Goal: Check status

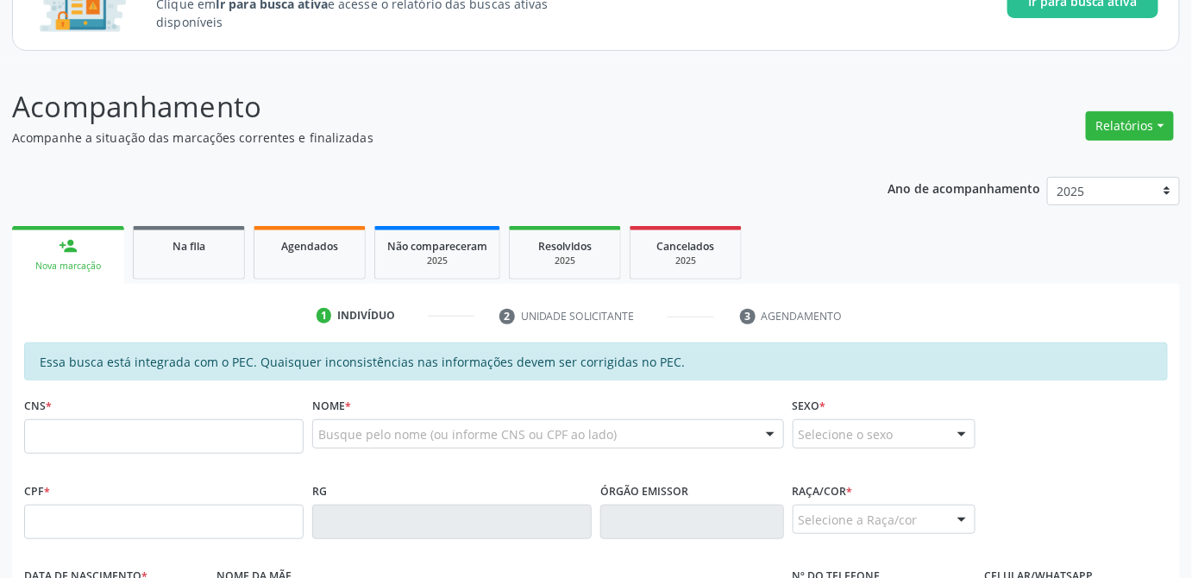
scroll to position [313, 0]
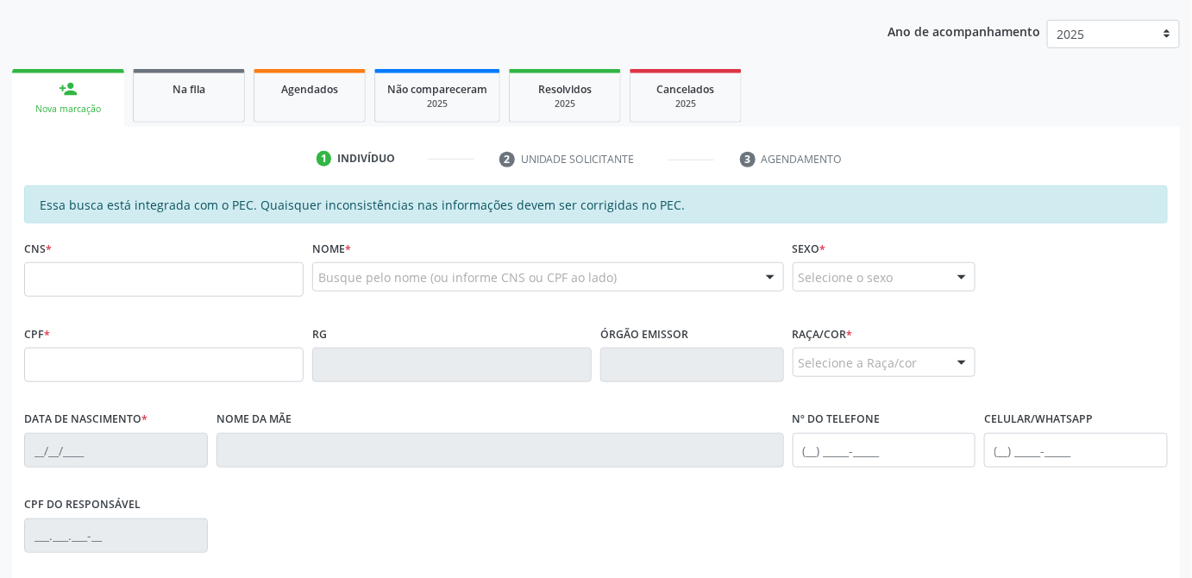
click at [94, 278] on input "text" at bounding box center [164, 279] width 280 height 35
type input "708 6000 6342 4384"
type input "1[DATE]"
type input "[PERSON_NAME]"
type input "[PHONE_NUMBER]"
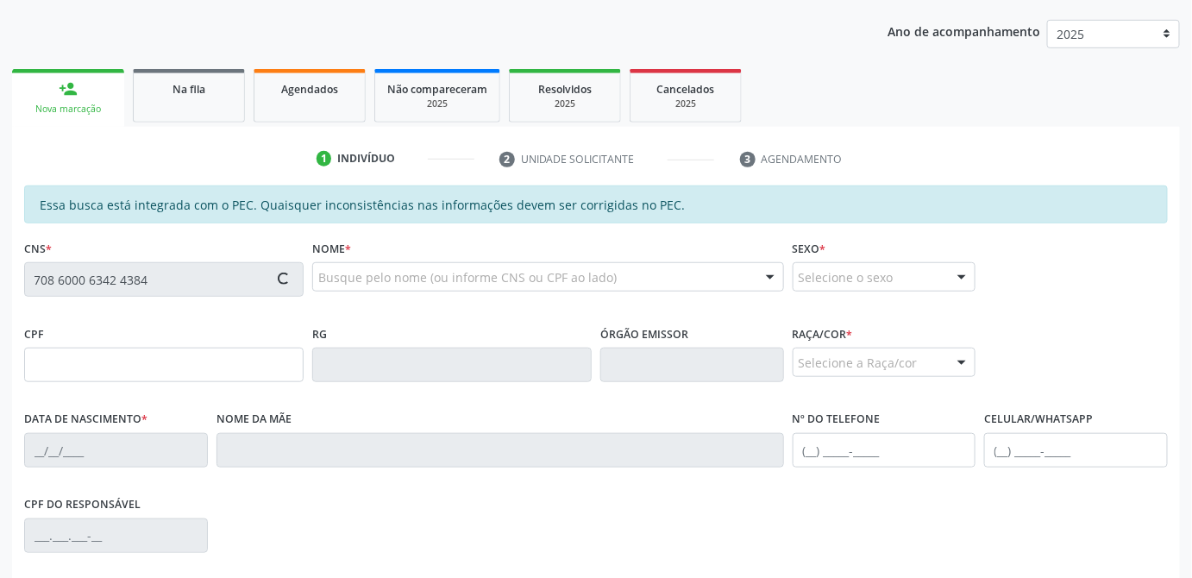
type input "21"
type input "020.389.394-89"
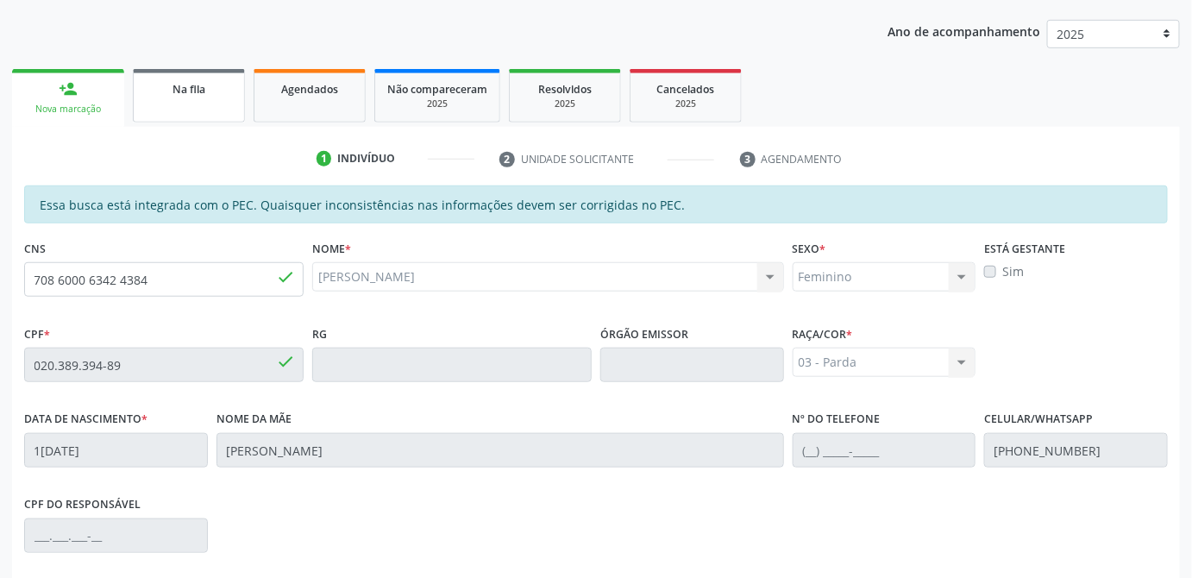
click at [174, 84] on span "Na fila" at bounding box center [189, 89] width 33 height 15
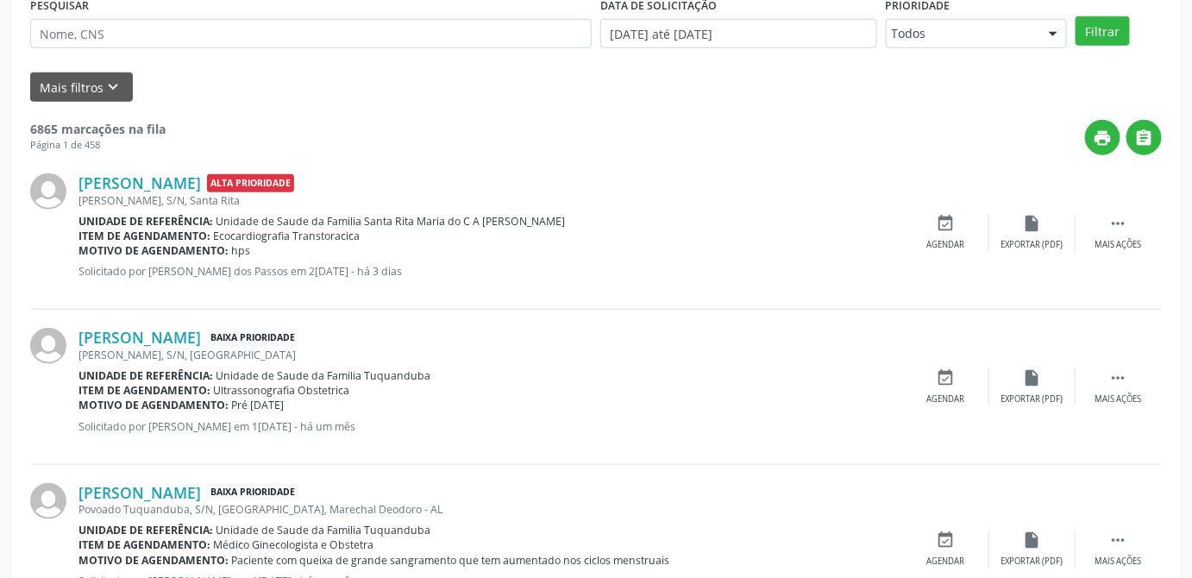
scroll to position [235, 0]
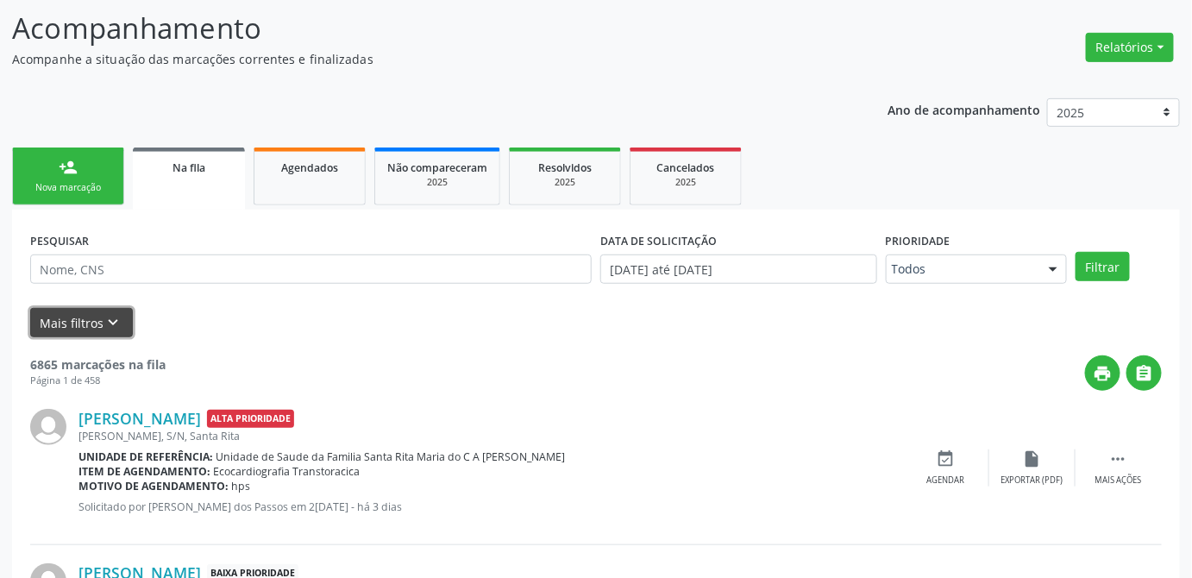
click at [91, 331] on button "Mais filtros keyboard_arrow_down" at bounding box center [81, 323] width 103 height 30
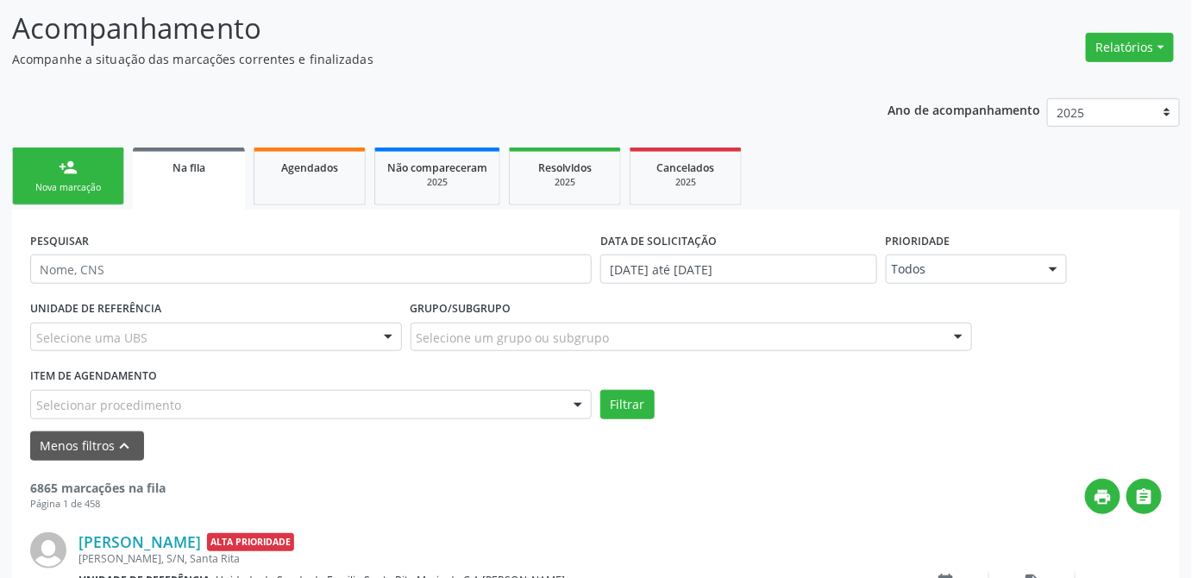
click at [578, 406] on div at bounding box center [578, 405] width 26 height 29
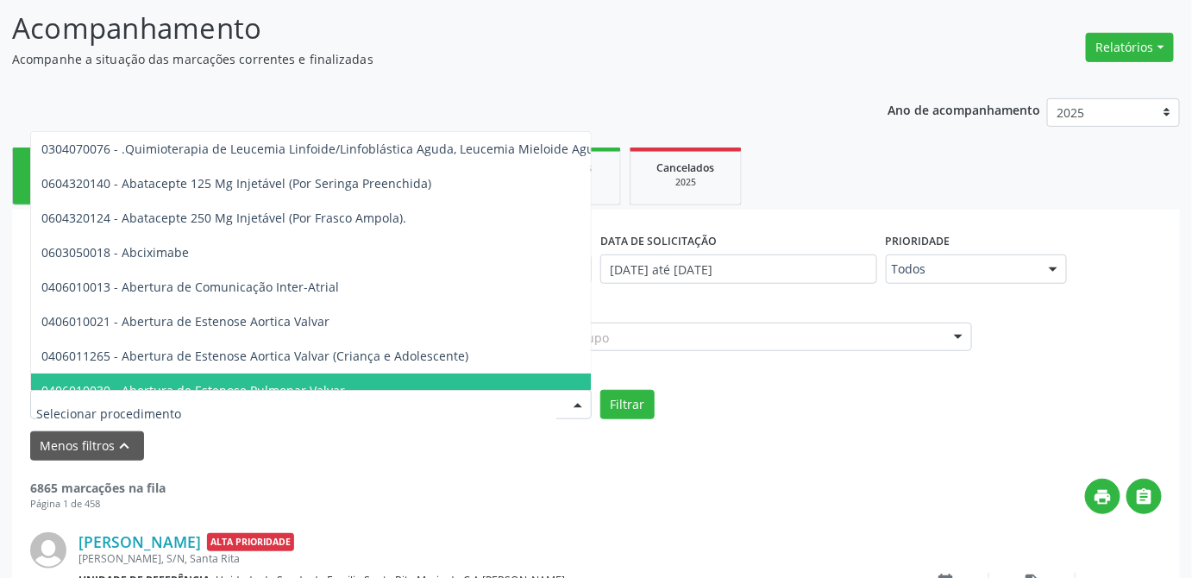
click at [116, 405] on input "text" at bounding box center [296, 413] width 520 height 35
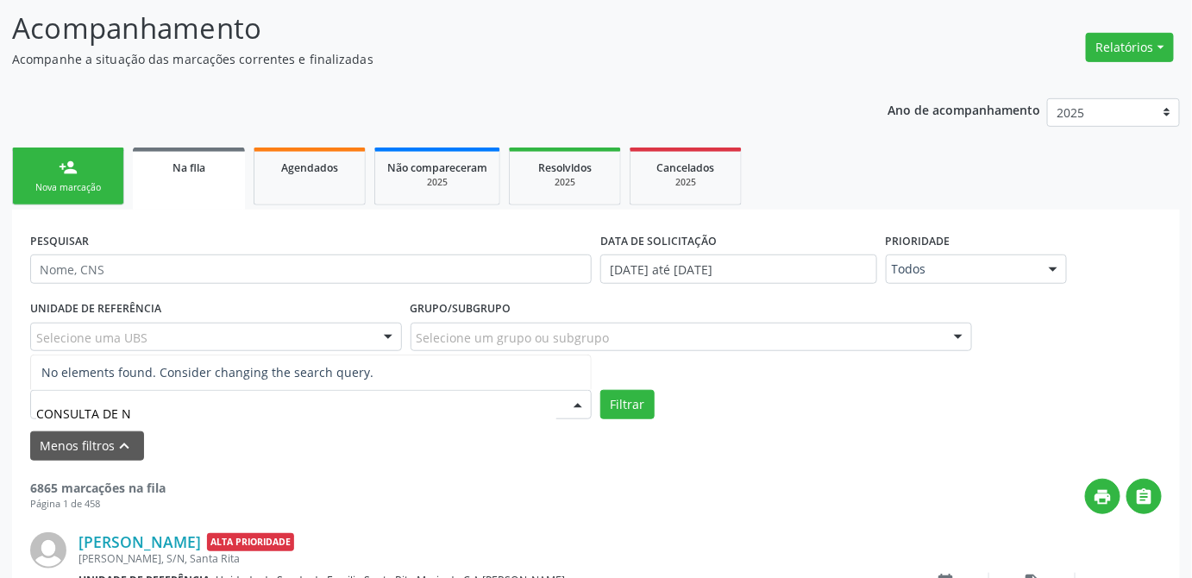
type input "CONSULTA DE"
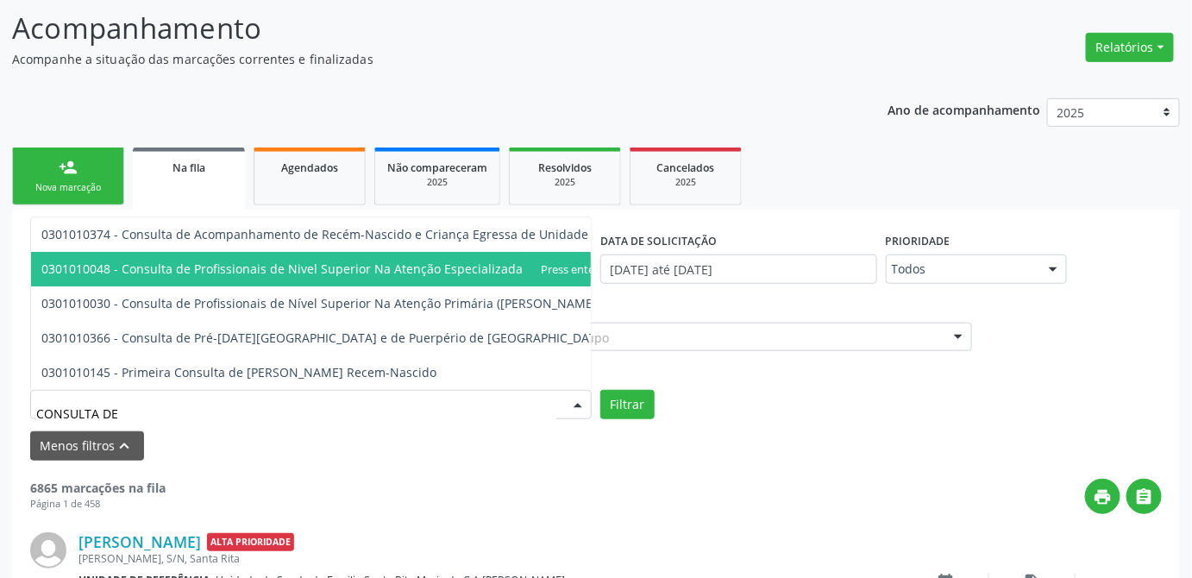
click at [285, 261] on span "0301010048 - Consulta de Profissionais de Nivel Superior Na Atenção Especializa…" at bounding box center [328, 269] width 575 height 16
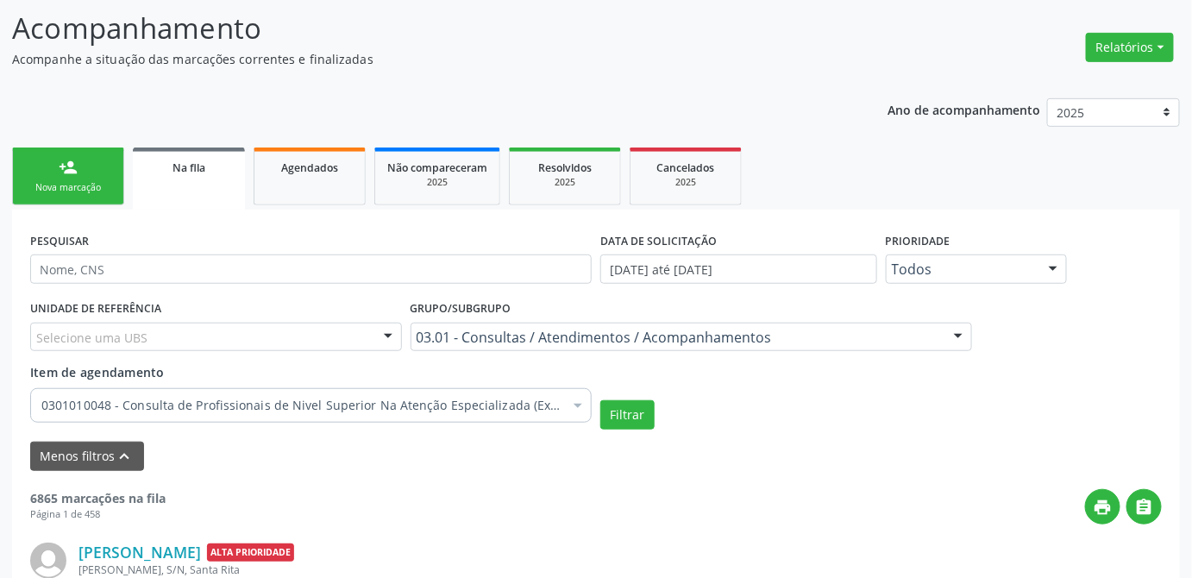
click at [746, 417] on div "Filtrar" at bounding box center [881, 414] width 570 height 29
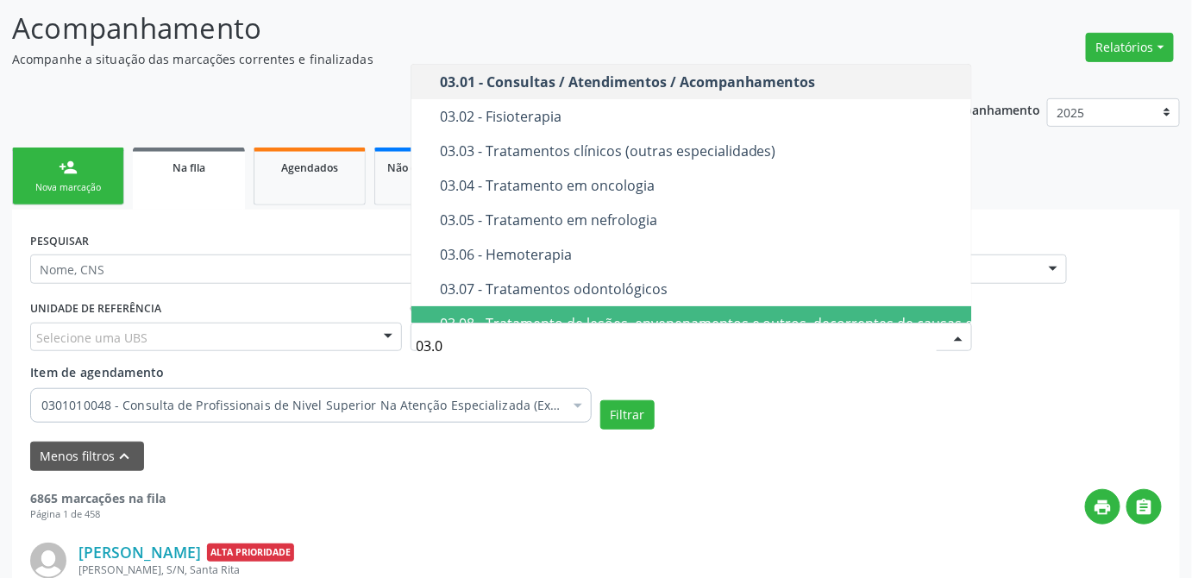
type input "03.07"
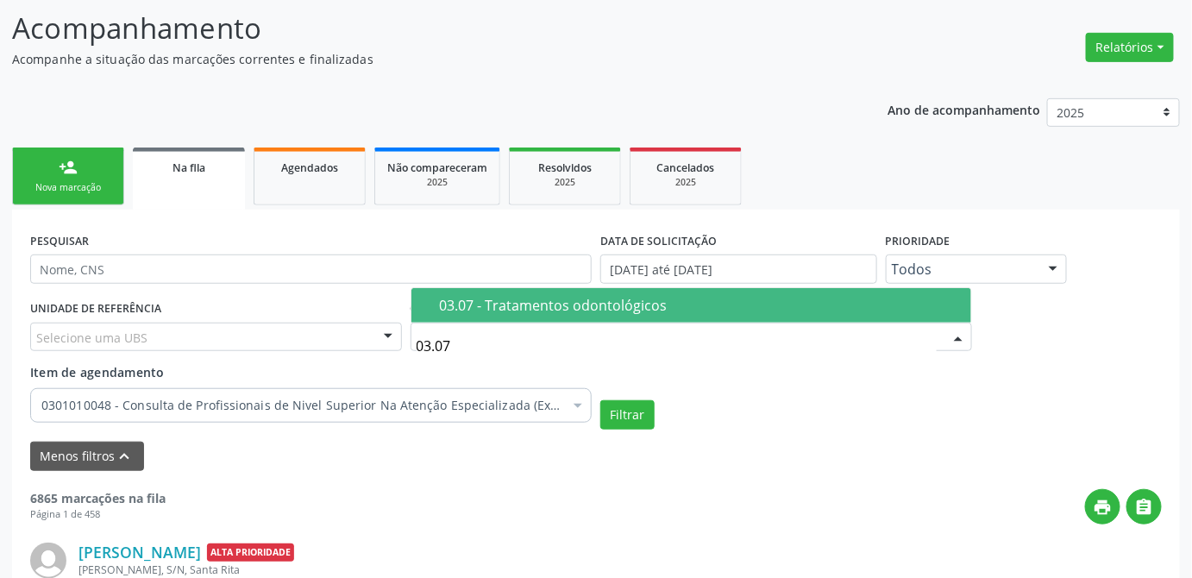
click at [619, 305] on div "03.07 - Tratamentos odontológicos" at bounding box center [700, 306] width 521 height 14
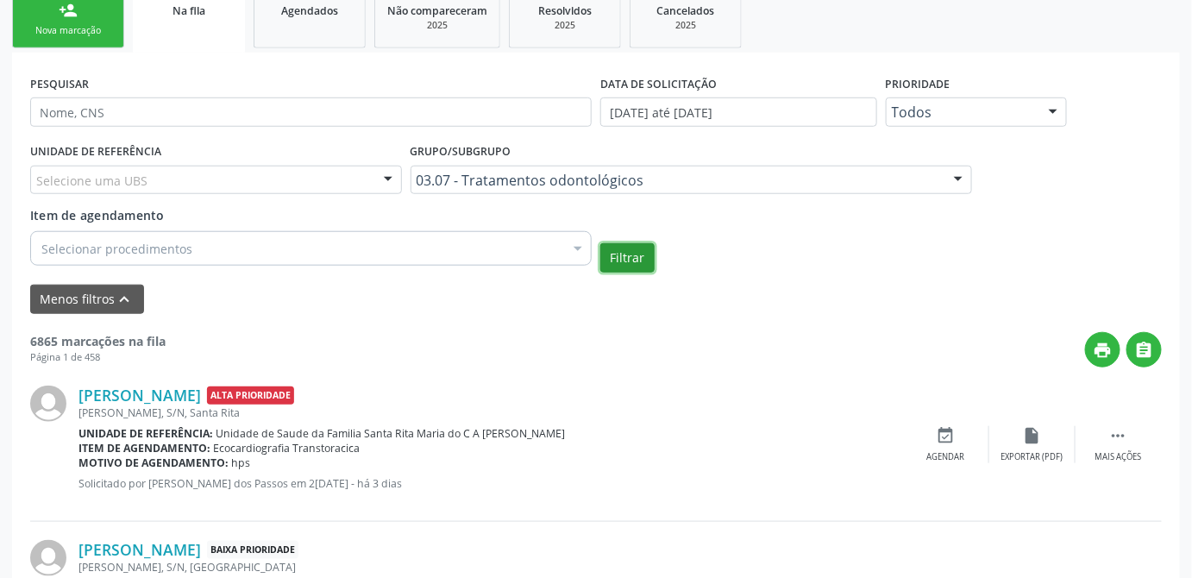
click at [646, 252] on button "Filtrar" at bounding box center [627, 257] width 54 height 29
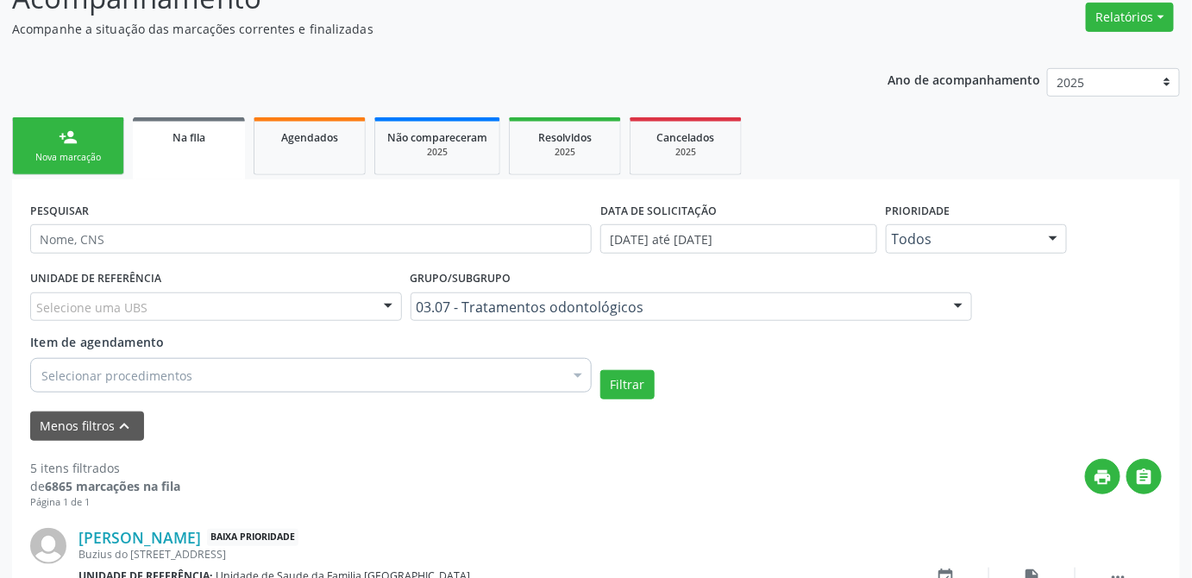
scroll to position [392, 0]
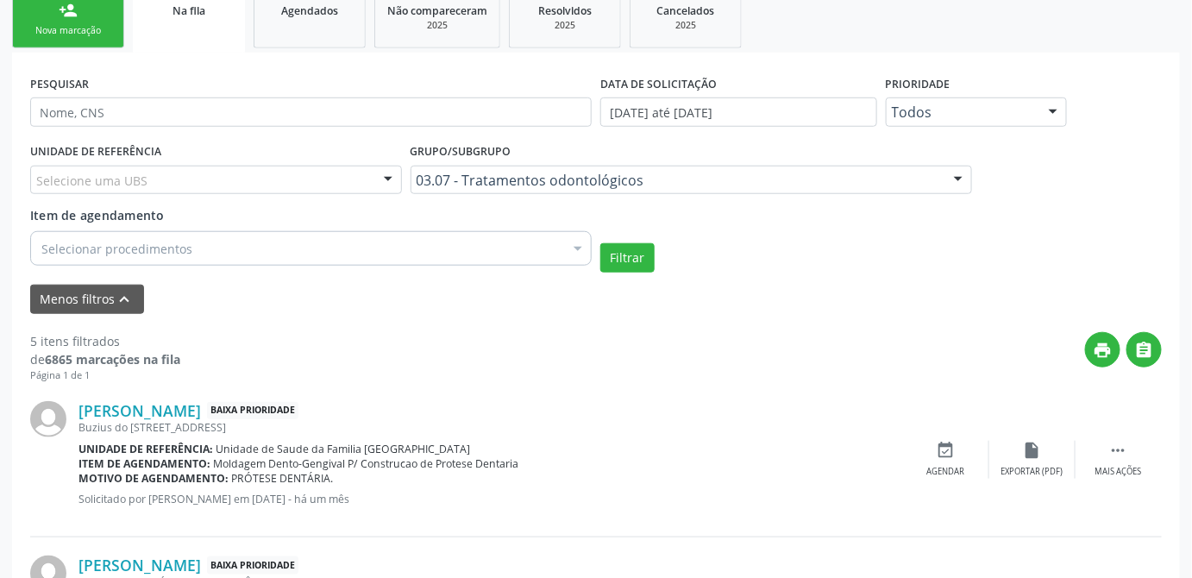
drag, startPoint x: 25, startPoint y: 333, endPoint x: 144, endPoint y: 347, distance: 119.9
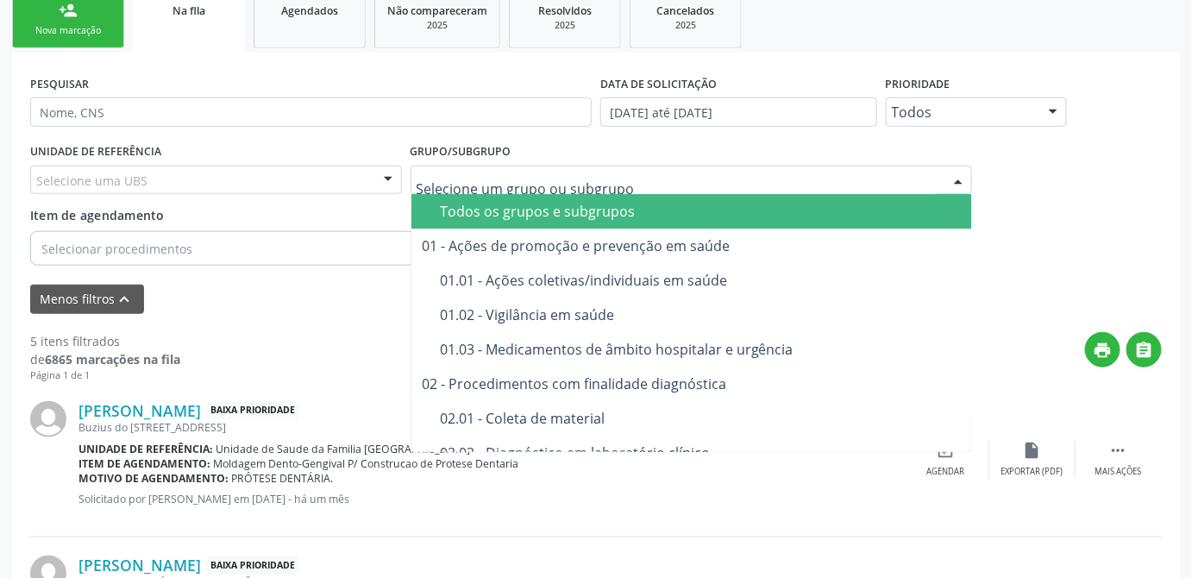
click at [548, 204] on div "Todos os grupos e subgrupos" at bounding box center [731, 211] width 583 height 14
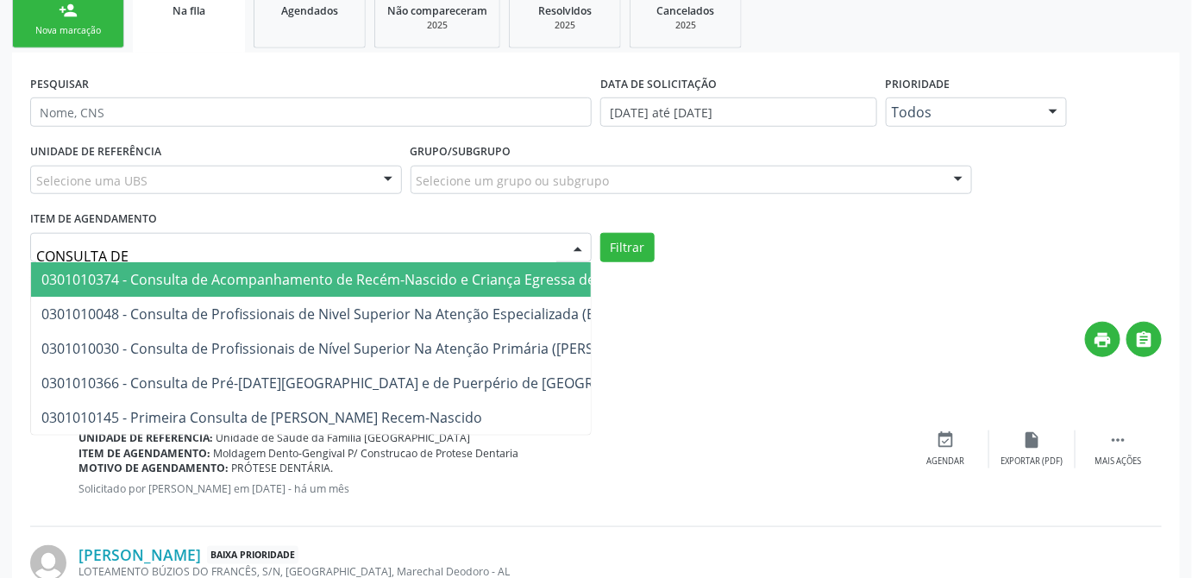
type input "CONSULTA DE"
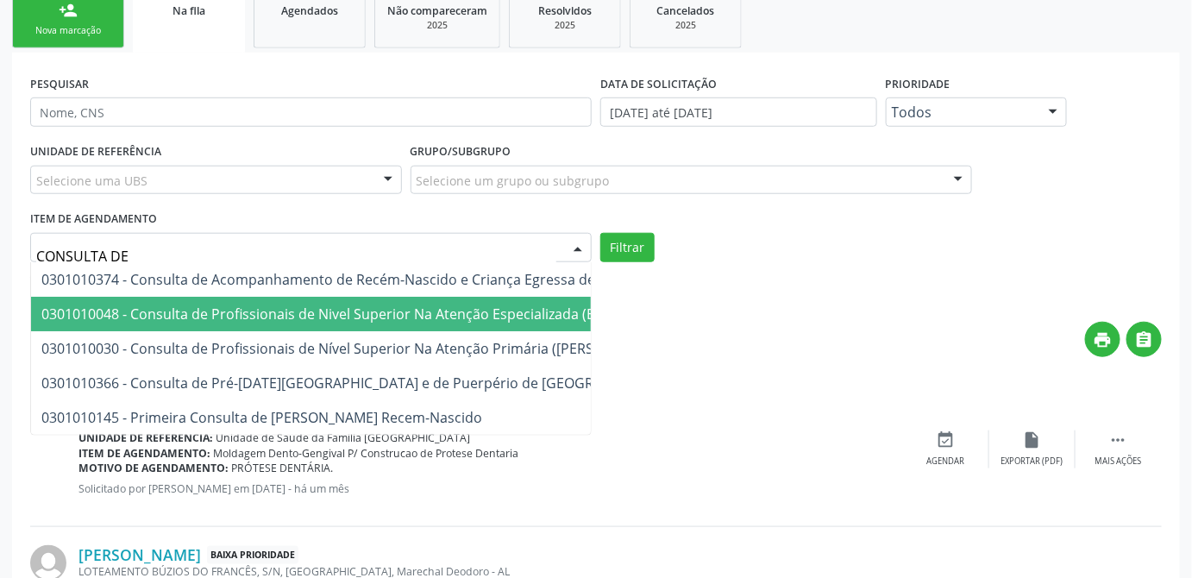
click at [135, 306] on span "0301010048 - Consulta de Profissionais de Nivel Superior Na Atenção Especializa…" at bounding box center [363, 314] width 644 height 19
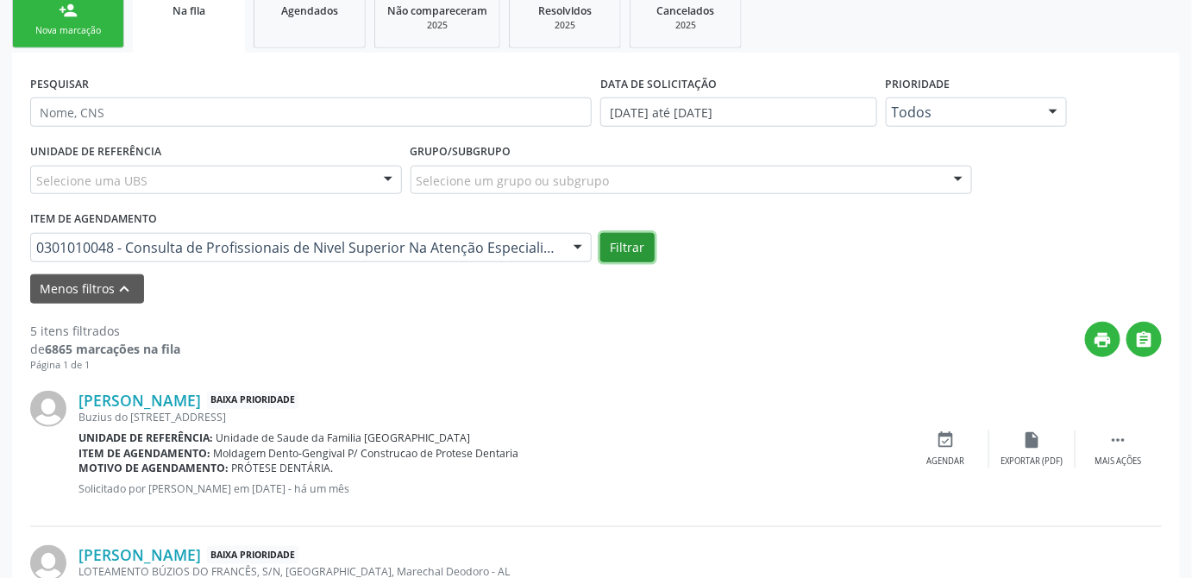
click at [622, 251] on button "Filtrar" at bounding box center [627, 247] width 54 height 29
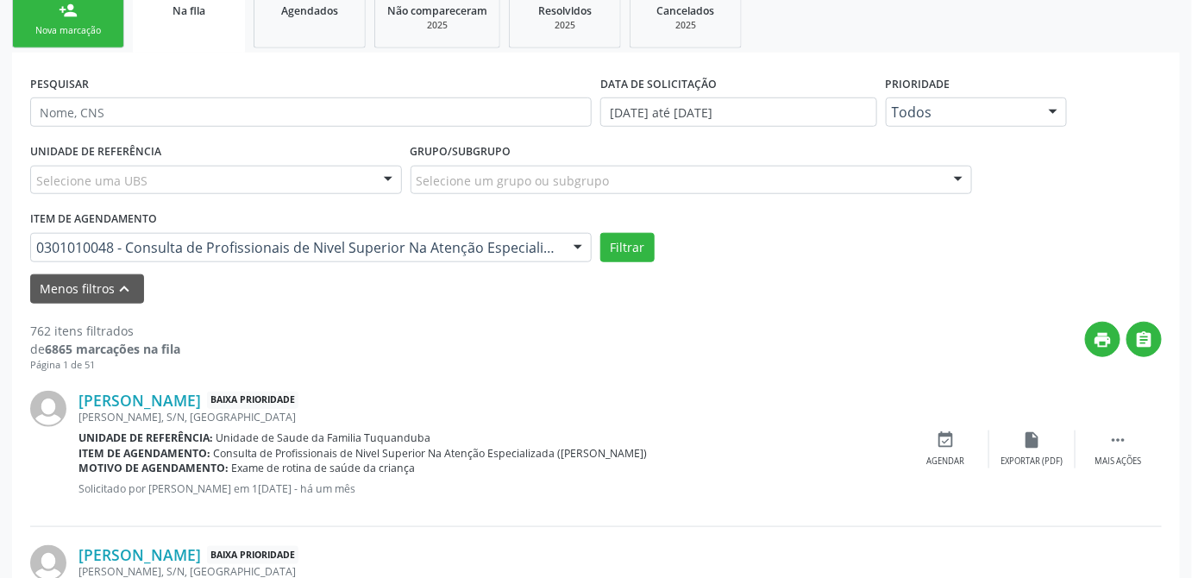
drag, startPoint x: 16, startPoint y: 322, endPoint x: 131, endPoint y: 334, distance: 116.2
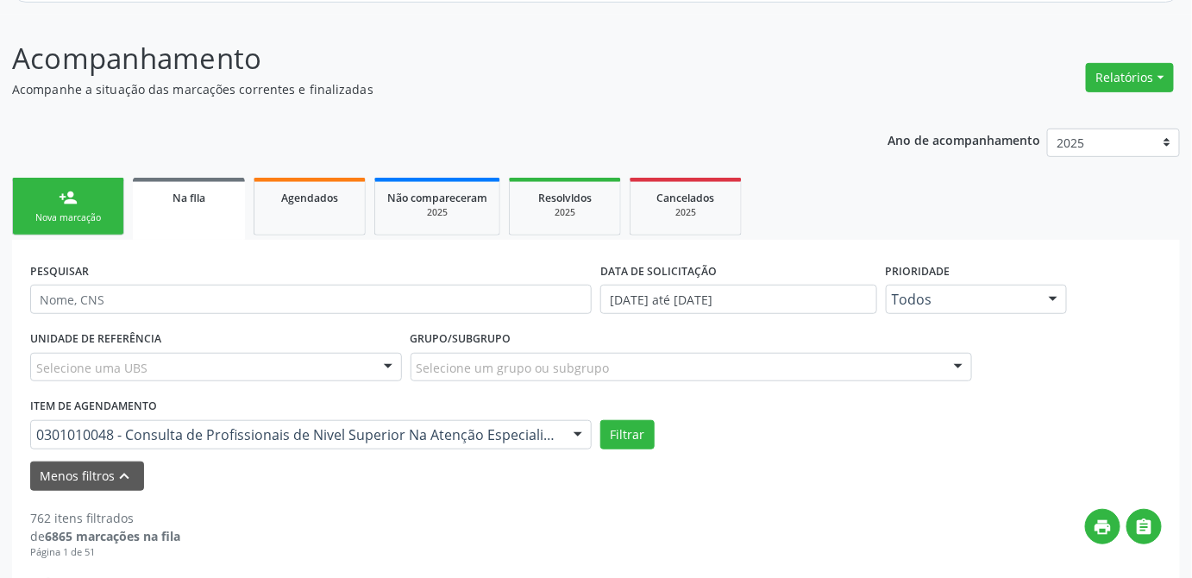
scroll to position [168, 0]
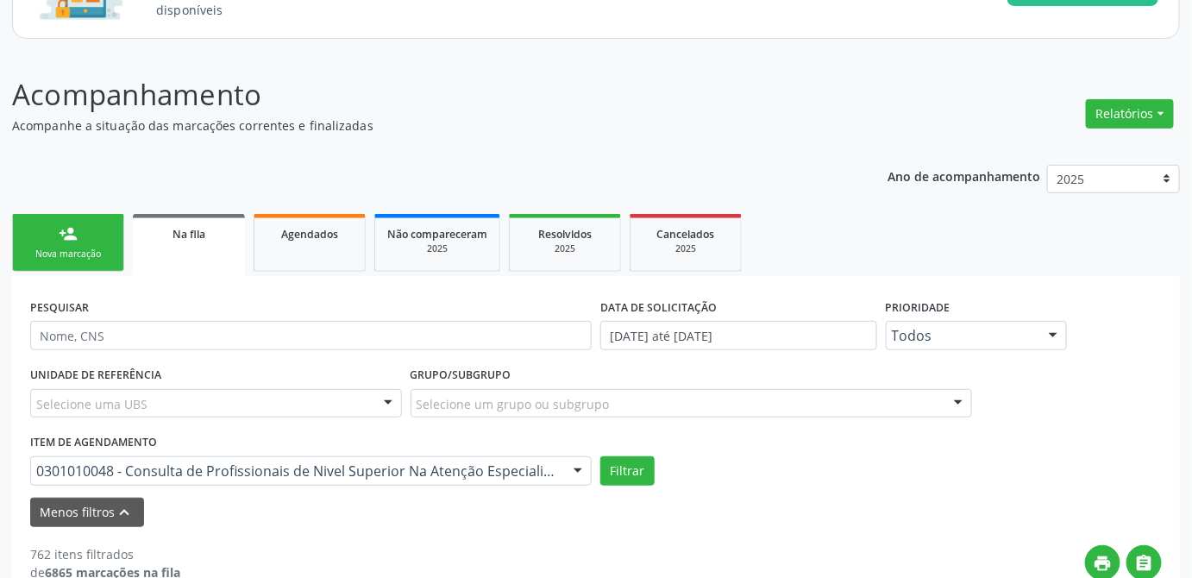
click at [873, 458] on div "Filtrar" at bounding box center [881, 470] width 570 height 29
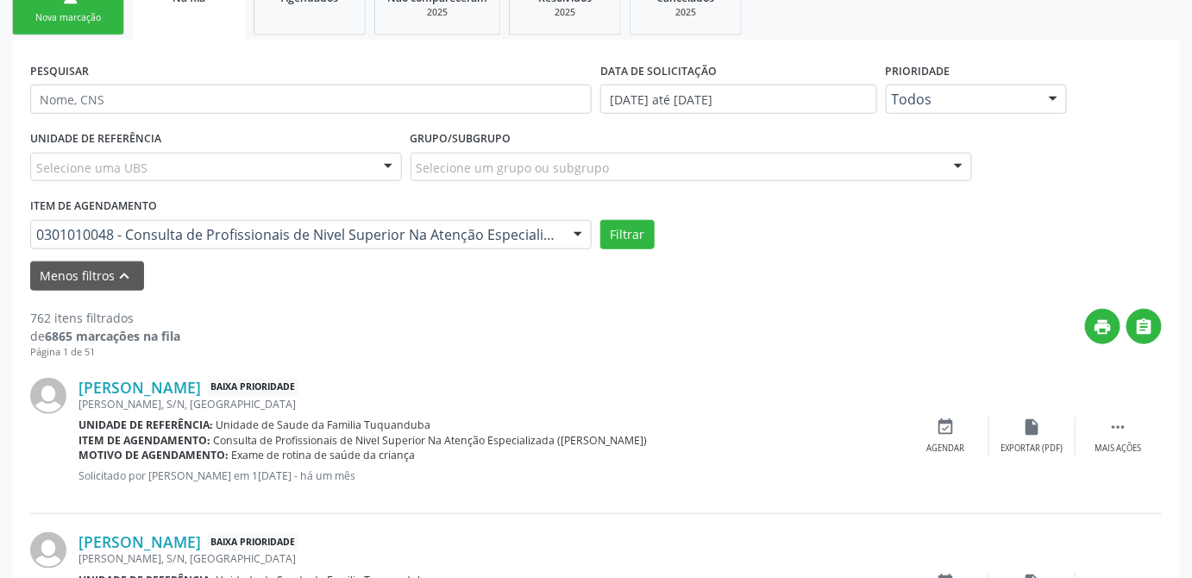
scroll to position [430, 0]
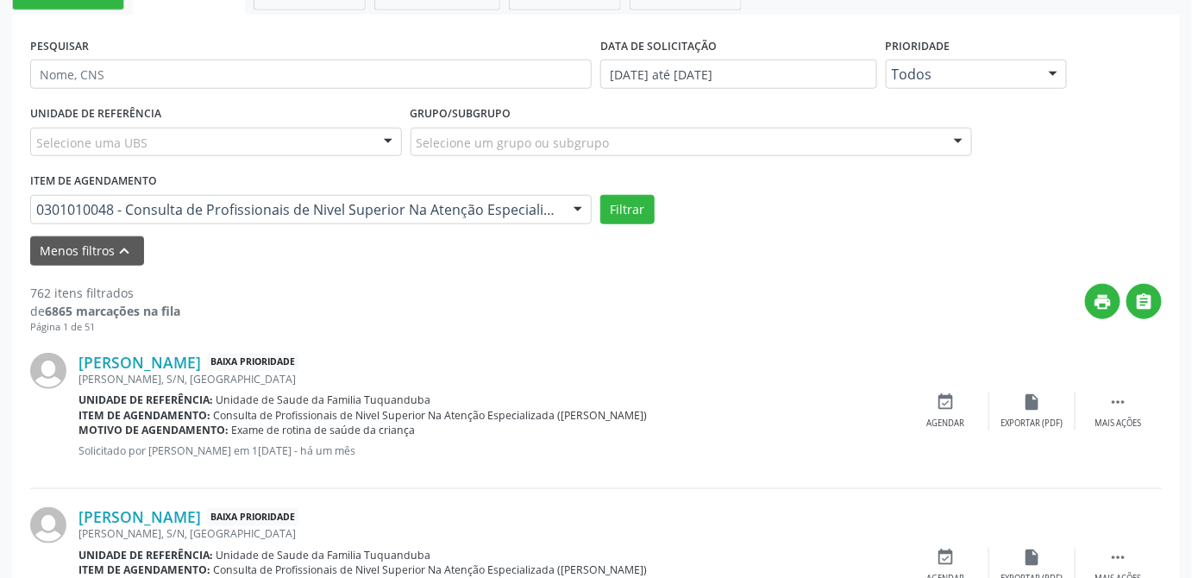
click at [751, 139] on div "Selecione um grupo ou subgrupo" at bounding box center [692, 142] width 562 height 29
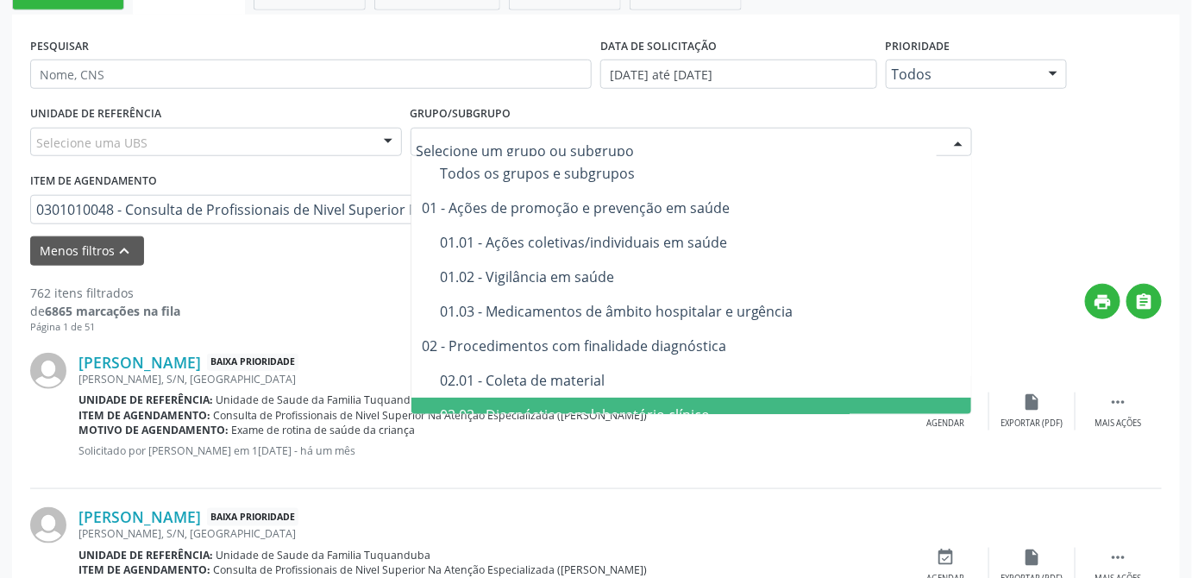
click at [768, 493] on div "[PERSON_NAME] Baixa Prioridade [PERSON_NAME], S/N, [GEOGRAPHIC_DATA] Unidade de…" at bounding box center [596, 566] width 1132 height 154
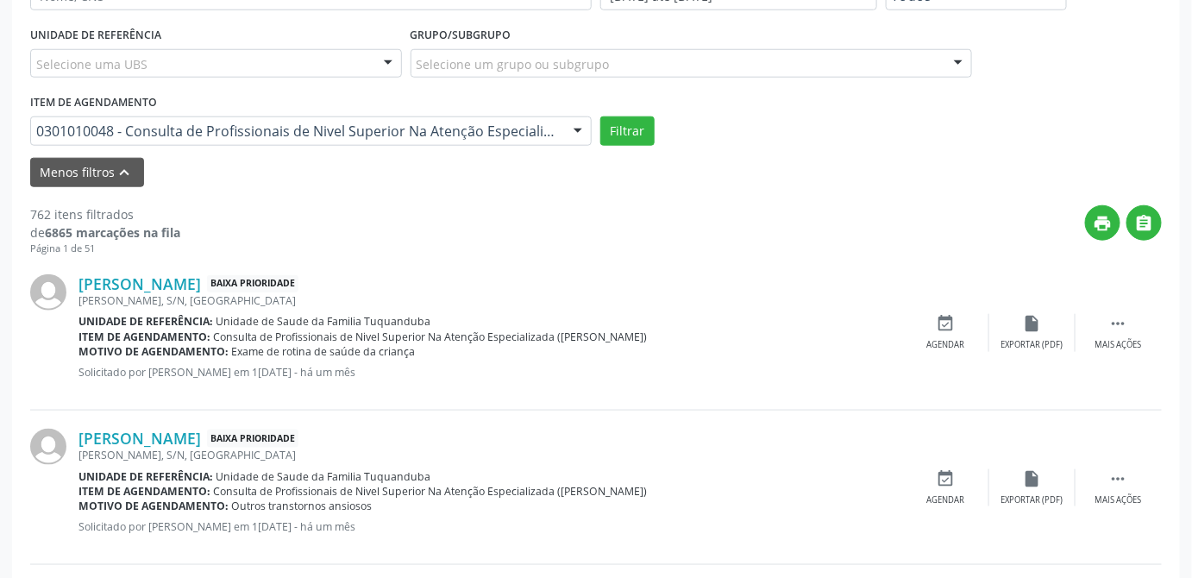
scroll to position [195, 0]
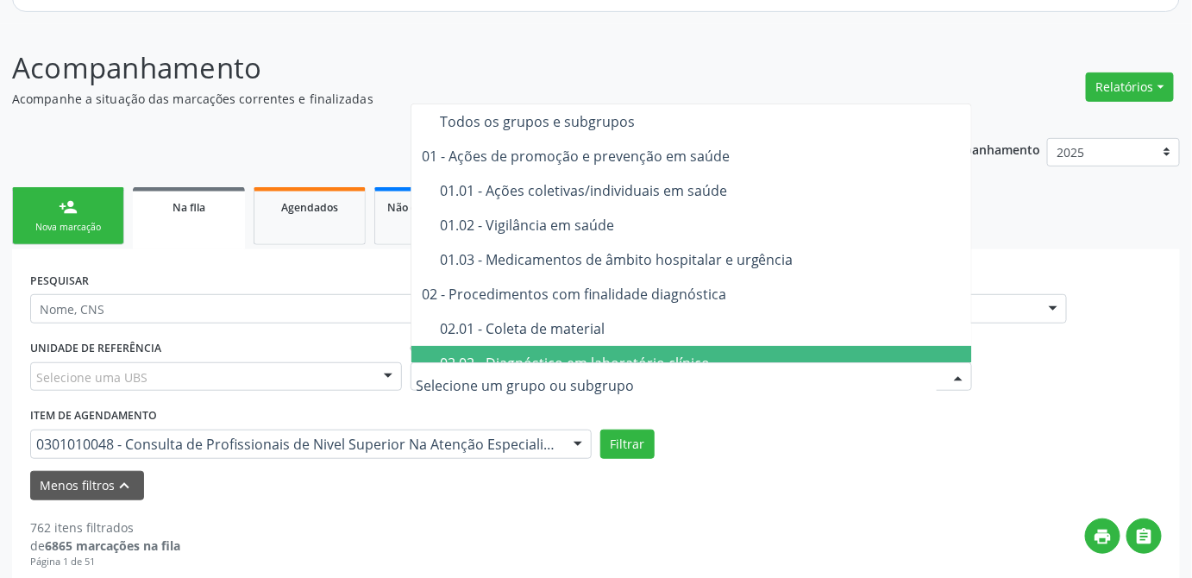
click at [918, 444] on div "Filtrar" at bounding box center [881, 444] width 570 height 29
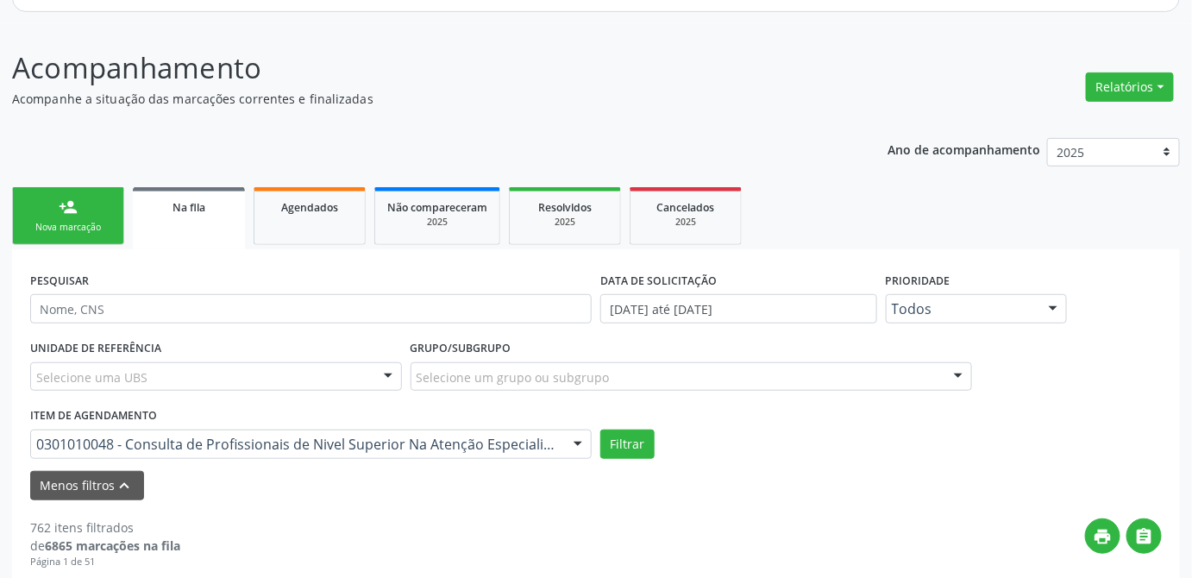
click at [833, 63] on header "Acompanhamento Acompanhe a situação das marcações correntes e finalizadas Relat…" at bounding box center [596, 77] width 1168 height 61
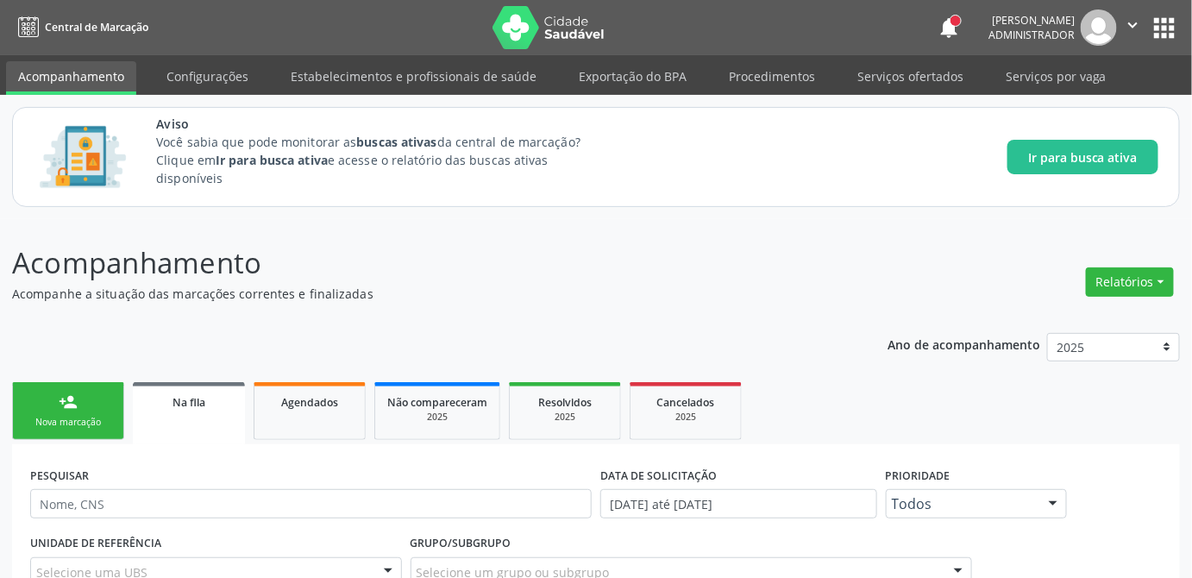
click at [1164, 35] on button "apps" at bounding box center [1165, 28] width 30 height 30
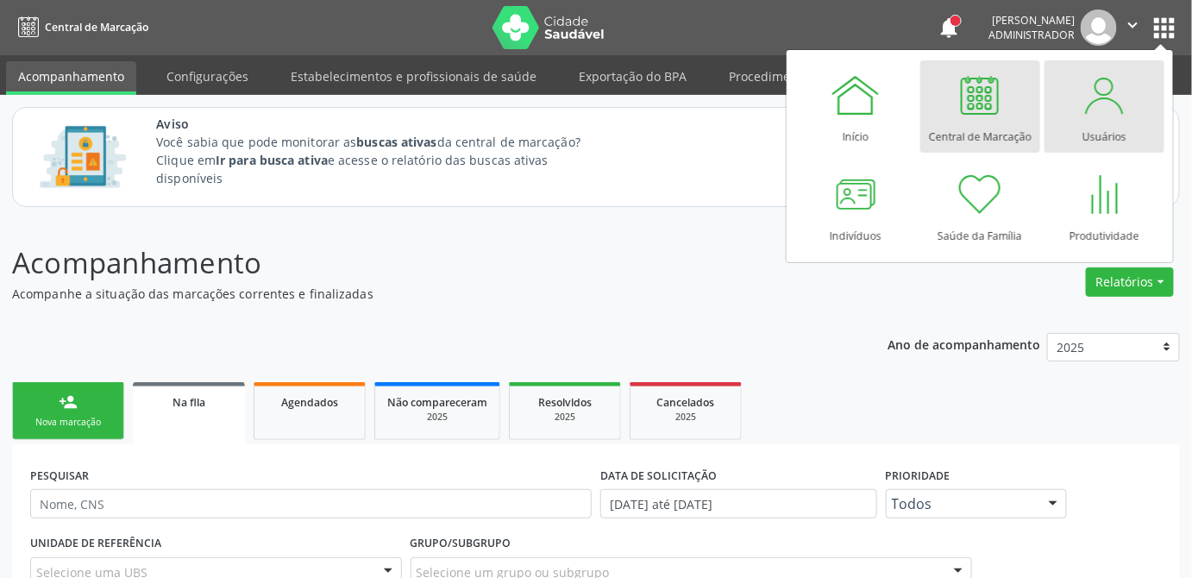
click at [1122, 113] on div at bounding box center [1104, 95] width 52 height 52
